Goal: Task Accomplishment & Management: Manage account settings

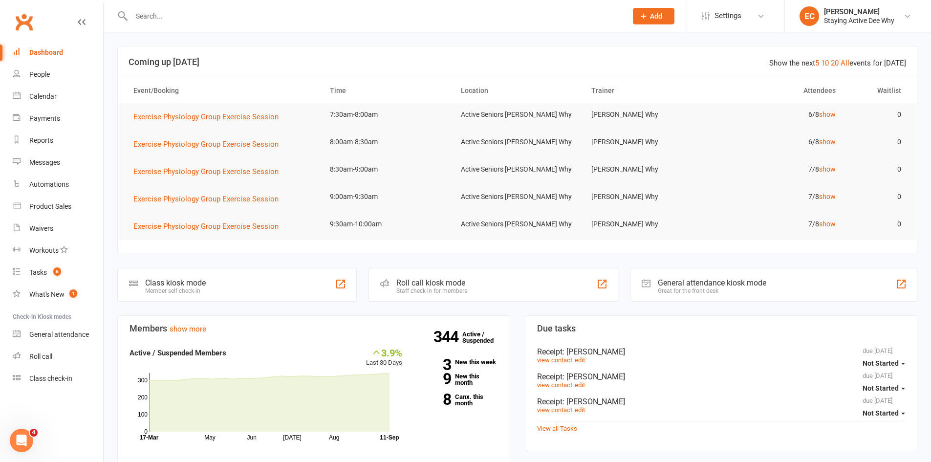
click at [148, 20] on input "text" at bounding box center [375, 16] width 492 height 14
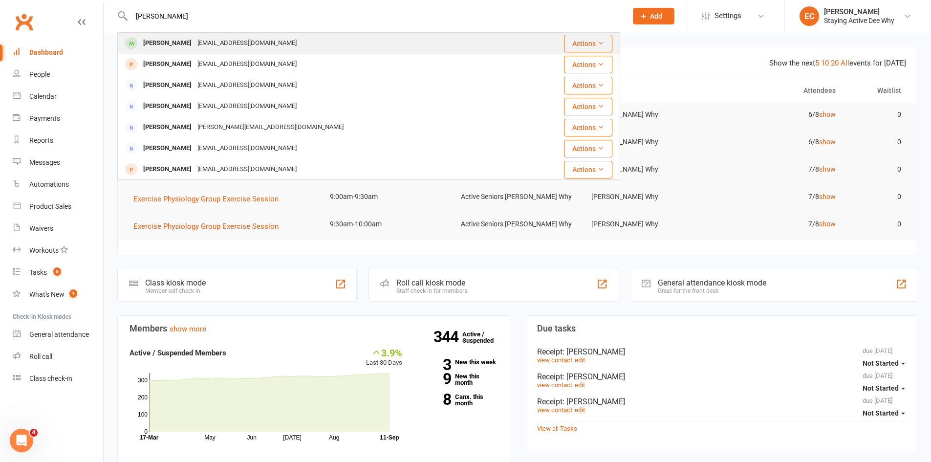
type input "[PERSON_NAME]"
click at [152, 41] on div "[PERSON_NAME]" at bounding box center [167, 43] width 54 height 14
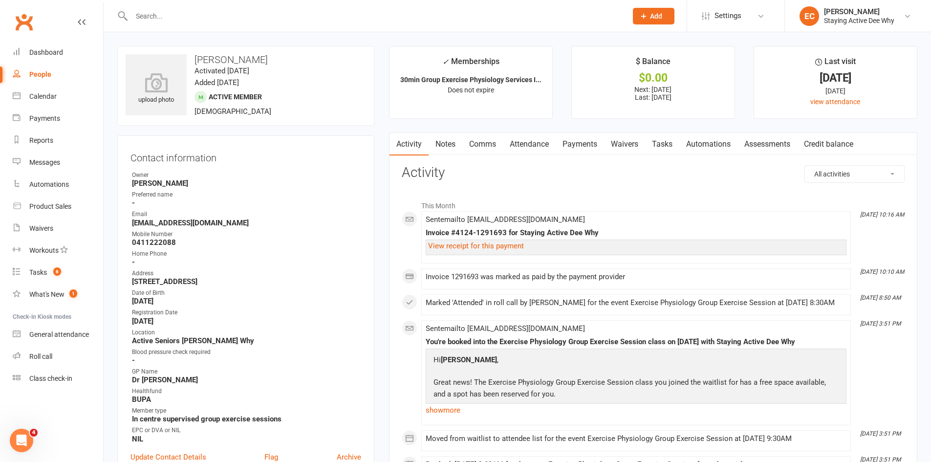
click at [539, 146] on link "Attendance" at bounding box center [529, 144] width 53 height 22
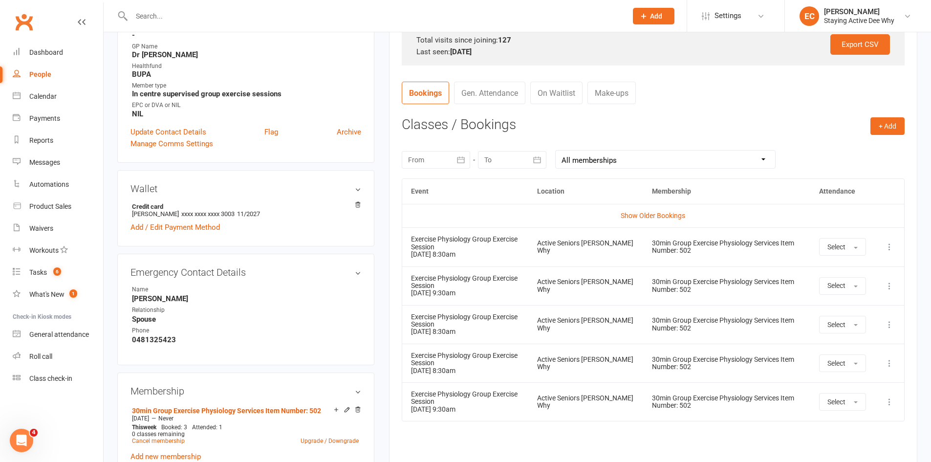
scroll to position [391, 0]
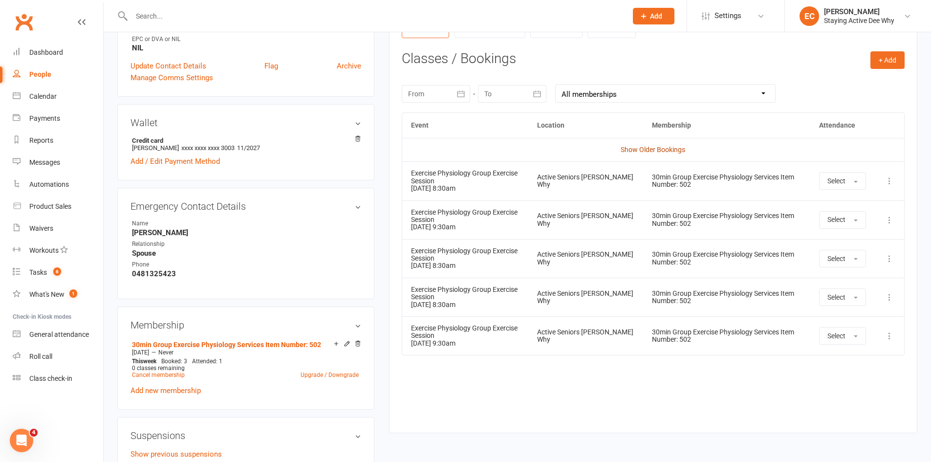
click at [658, 147] on link "Show Older Bookings" at bounding box center [653, 150] width 65 height 8
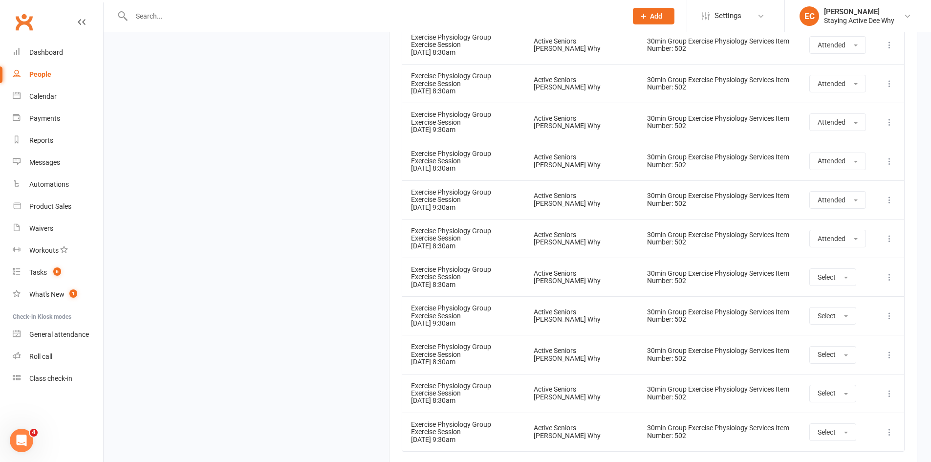
scroll to position [5851, 0]
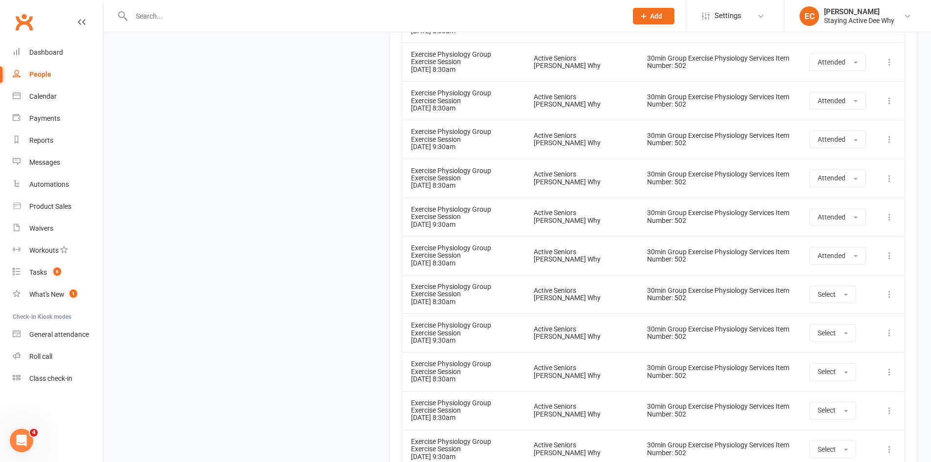
drag, startPoint x: 67, startPoint y: 53, endPoint x: 88, endPoint y: 87, distance: 39.5
click at [67, 54] on link "Dashboard" at bounding box center [58, 53] width 90 height 22
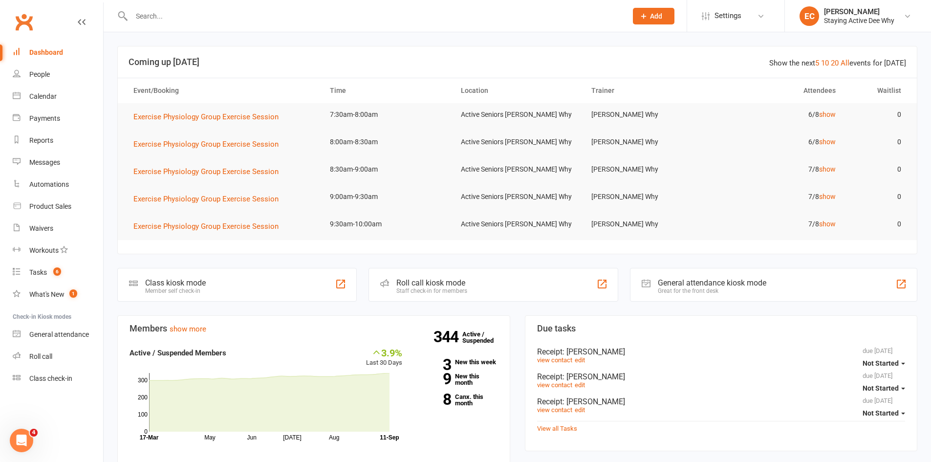
click at [439, 286] on div "Roll call kiosk mode" at bounding box center [431, 282] width 71 height 9
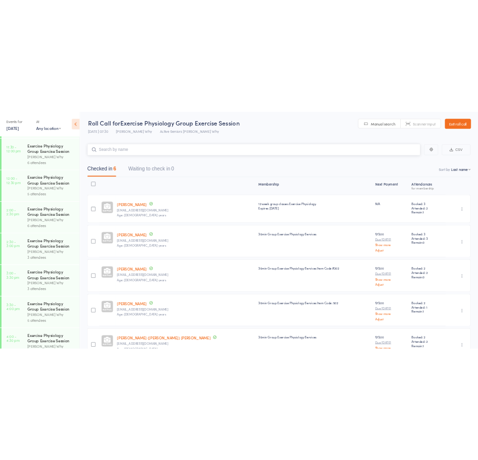
scroll to position [633, 0]
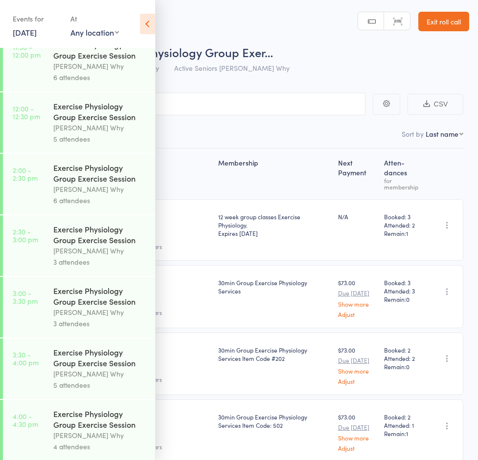
click at [439, 23] on link "Exit roll call" at bounding box center [443, 22] width 51 height 20
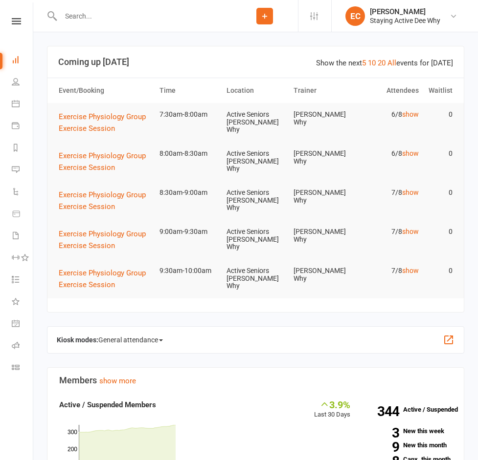
click at [83, 17] on input "text" at bounding box center [145, 16] width 174 height 14
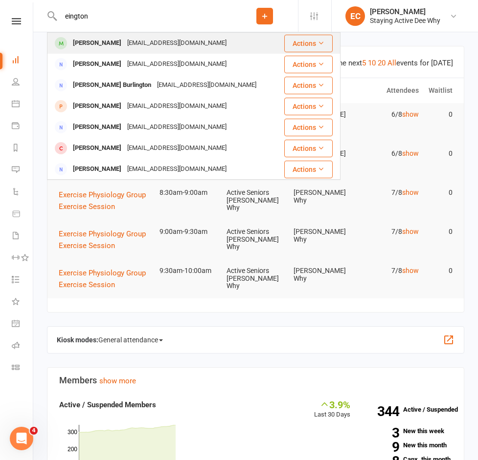
type input "eington"
click at [91, 44] on div "Lesley Ewington" at bounding box center [97, 43] width 54 height 14
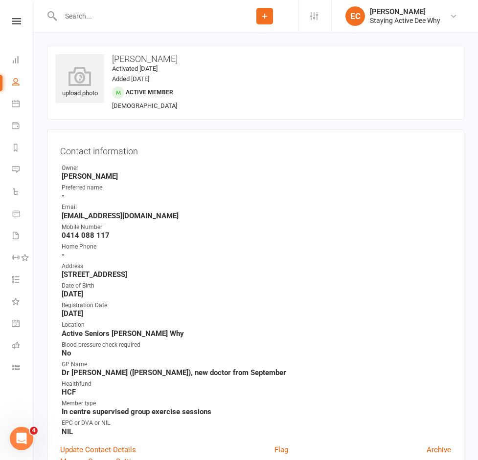
scroll to position [0, 203]
drag, startPoint x: 437, startPoint y: 129, endPoint x: 195, endPoint y: 124, distance: 241.5
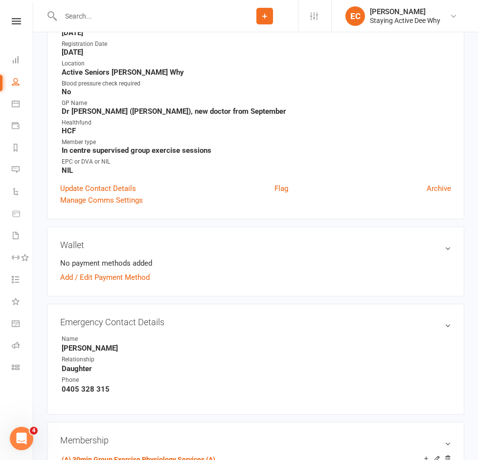
scroll to position [244, 0]
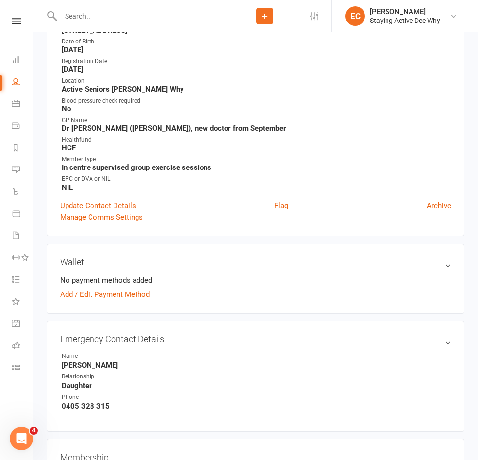
click at [105, 21] on input "text" at bounding box center [145, 16] width 174 height 14
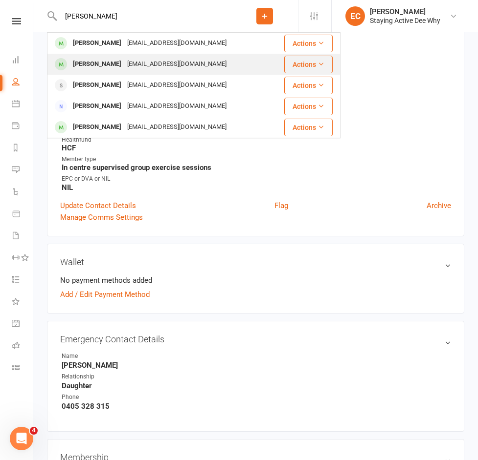
type input "sergent"
click at [101, 61] on div "Lorraine Sergent" at bounding box center [97, 64] width 54 height 14
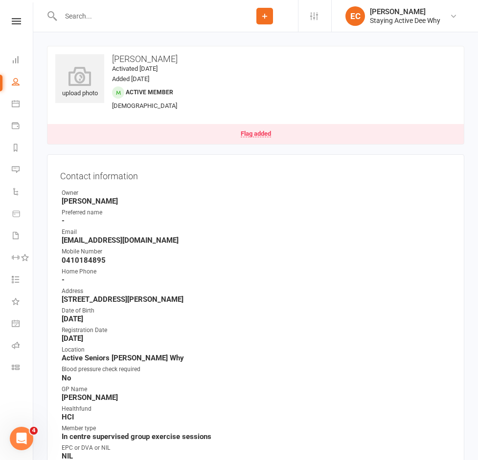
click at [162, 144] on link "Flag added" at bounding box center [255, 134] width 416 height 20
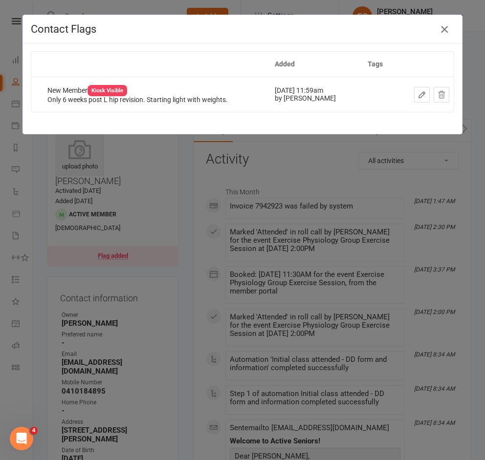
click at [439, 27] on icon "button" at bounding box center [445, 29] width 12 height 12
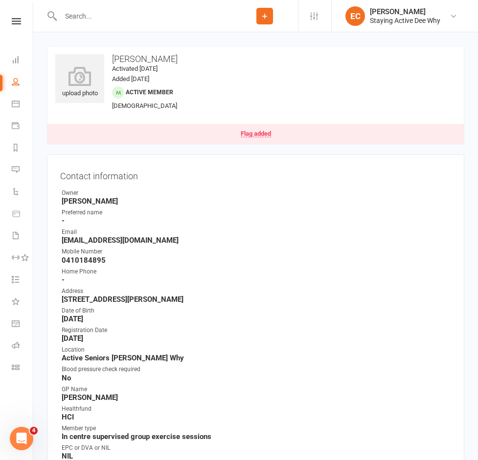
drag, startPoint x: 424, startPoint y: 130, endPoint x: 263, endPoint y: 126, distance: 161.4
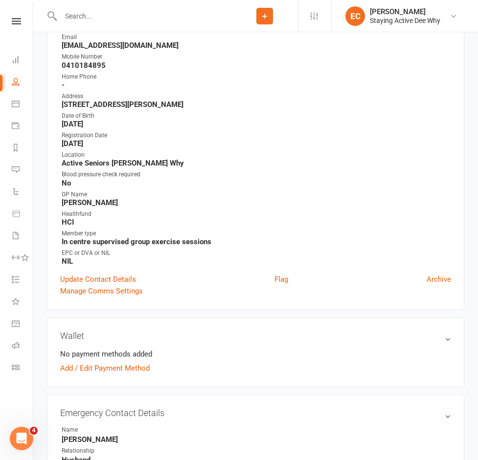
scroll to position [196, 0]
click at [183, 113] on div "upload photo Lorraine Sergent Activated 27 August, 2025 Added 30 July, 2025 Act…" at bounding box center [256, 459] width 432 height 1218
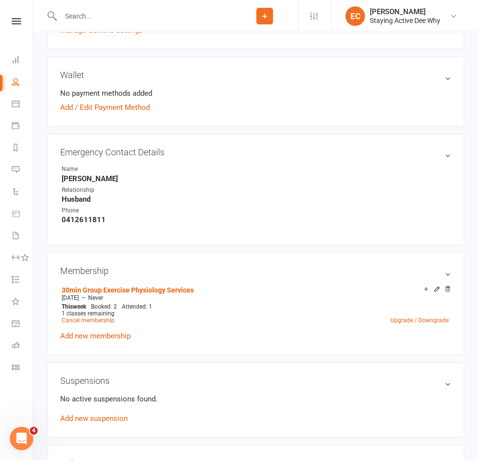
scroll to position [440, 0]
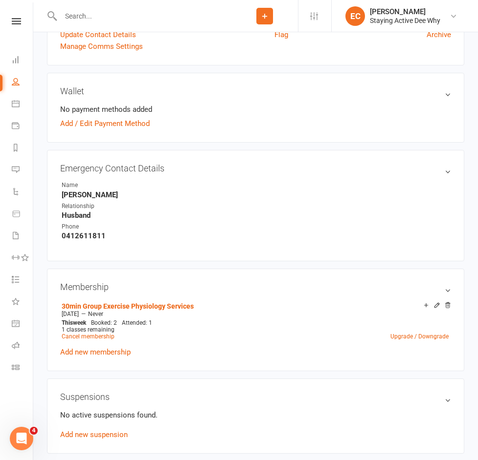
click at [118, 11] on input "text" at bounding box center [145, 16] width 174 height 14
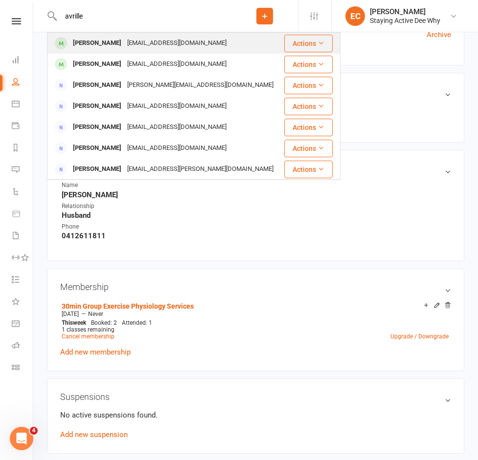
type input "avrille"
click at [124, 39] on div "avrilleciccone@gmail.com" at bounding box center [176, 43] width 105 height 14
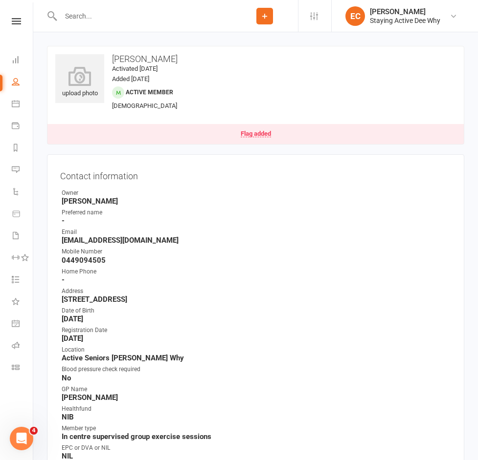
drag, startPoint x: 411, startPoint y: 131, endPoint x: 258, endPoint y: 116, distance: 153.7
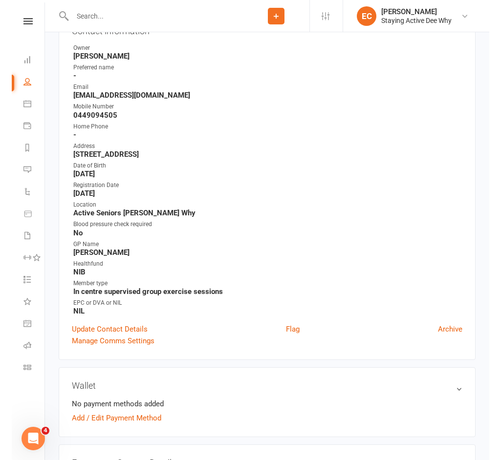
scroll to position [147, 0]
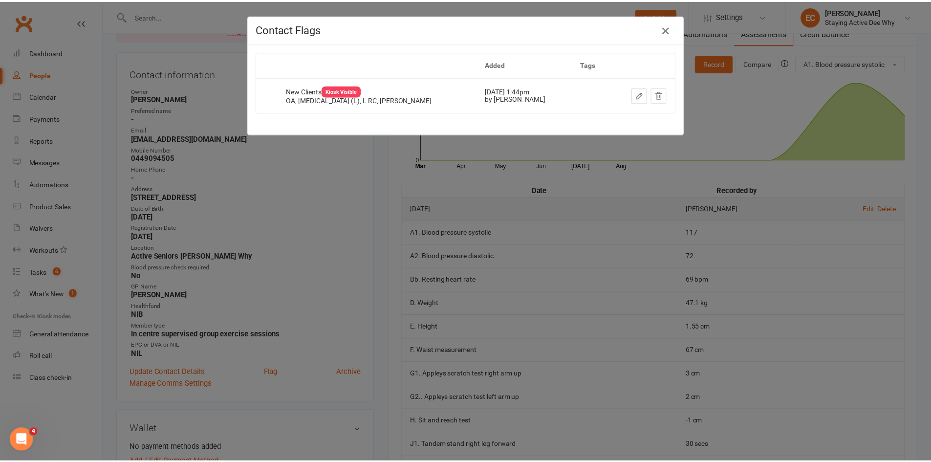
scroll to position [0, 0]
